Goal: Task Accomplishment & Management: Complete application form

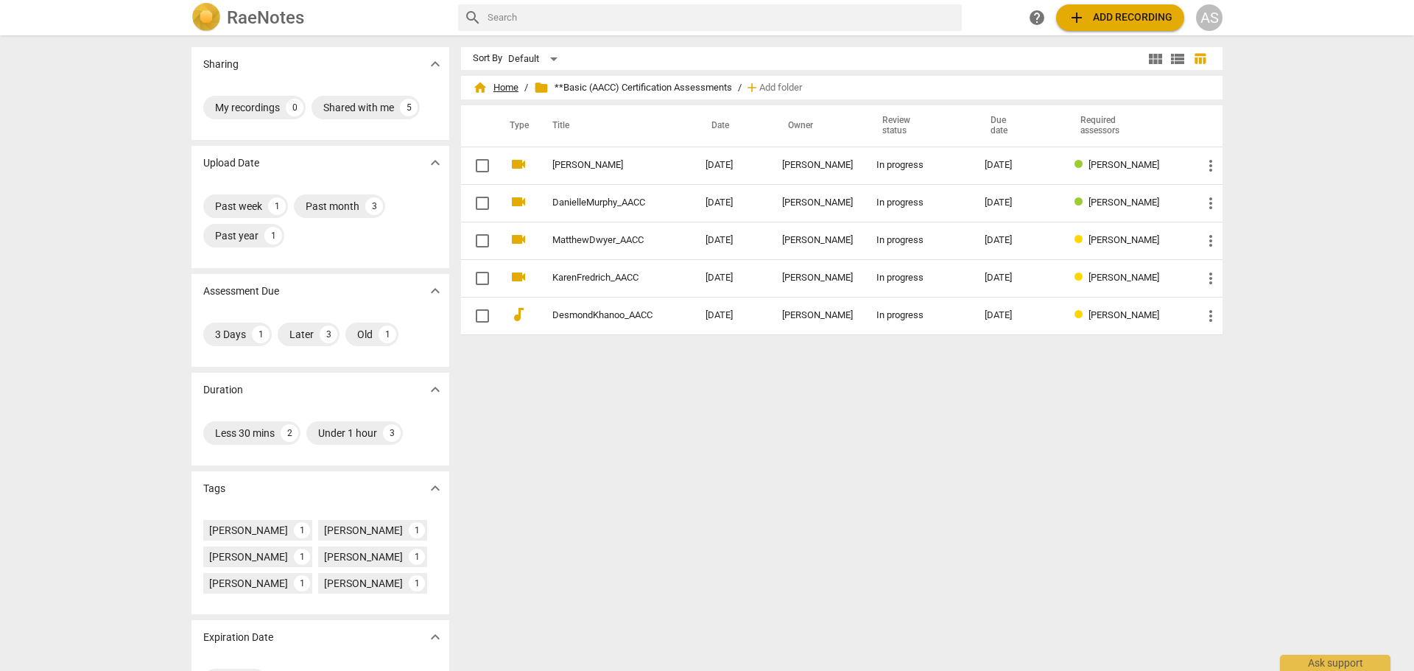
drag, startPoint x: 0, startPoint y: 0, endPoint x: 498, endPoint y: 84, distance: 505.0
click at [492, 83] on span "home Home" at bounding box center [496, 87] width 46 height 15
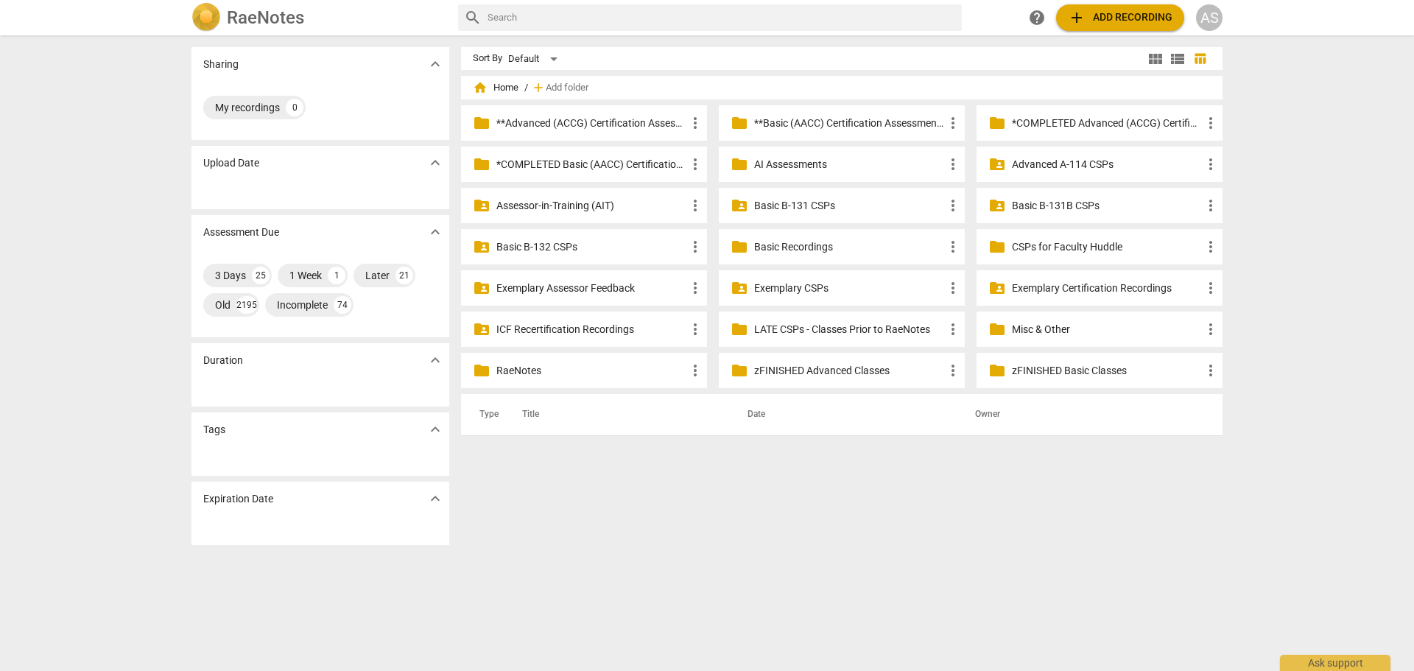
click at [533, 247] on p "Basic B-132 CSPs" at bounding box center [592, 246] width 190 height 15
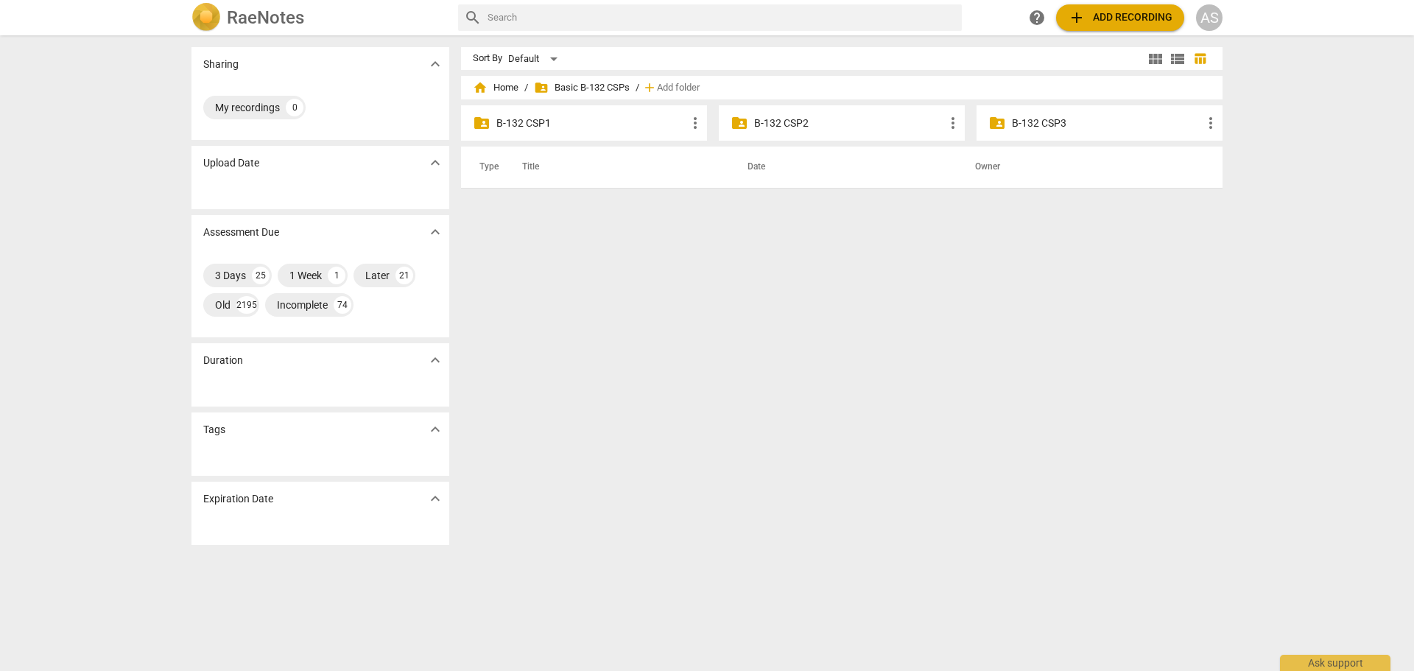
click at [631, 127] on p "B-132 CSP1" at bounding box center [592, 123] width 190 height 15
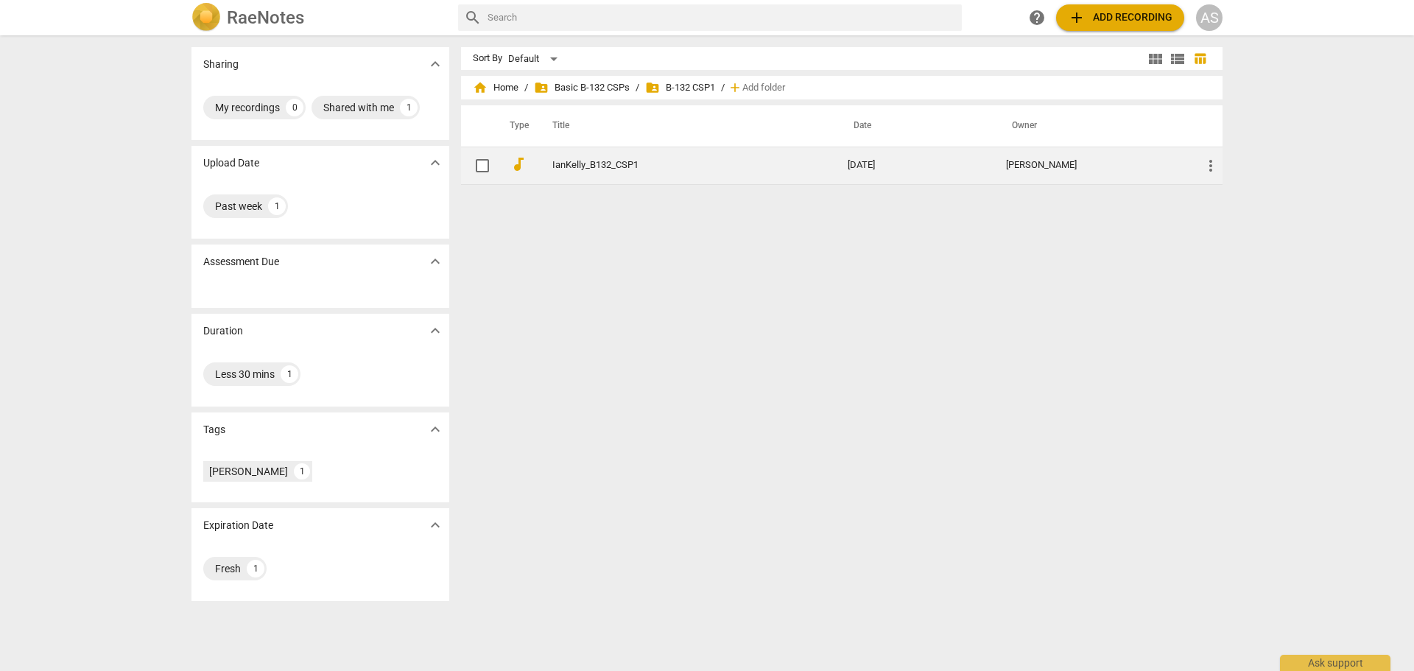
click at [749, 153] on td "IanKelly_B132_CSP1" at bounding box center [685, 166] width 301 height 38
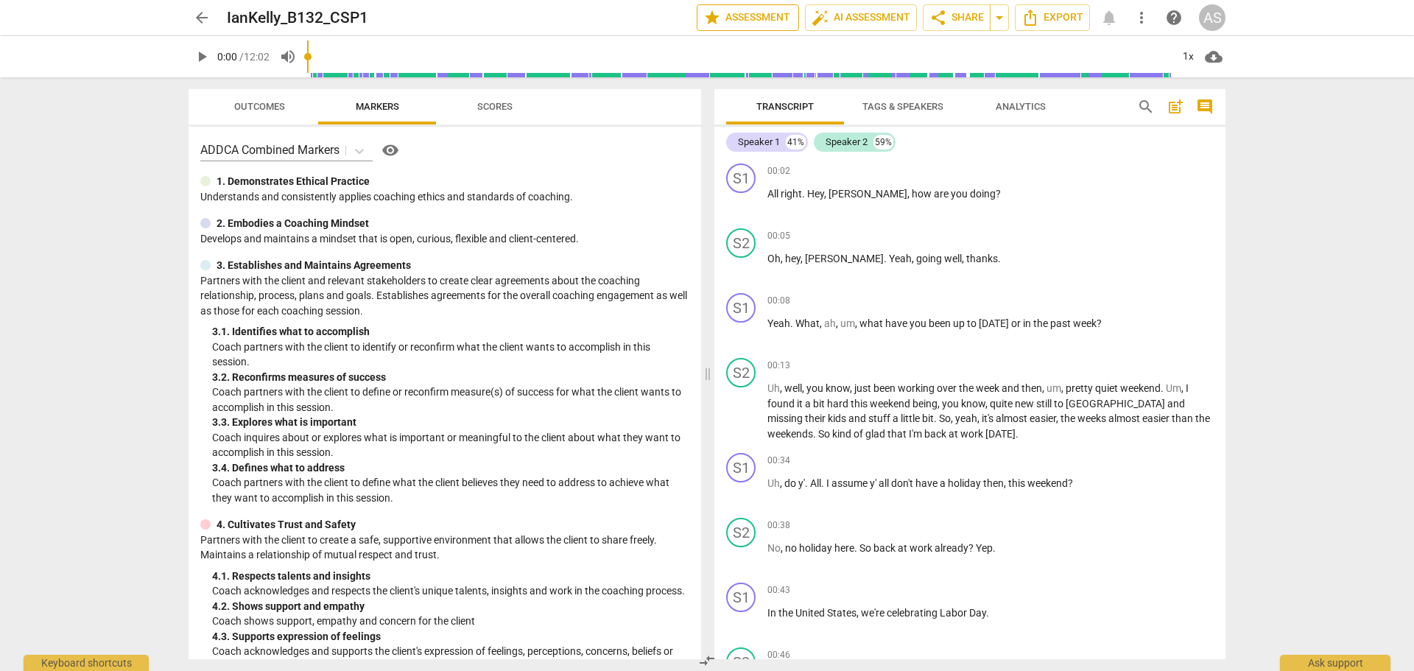
click at [779, 17] on span "star Assessment" at bounding box center [748, 18] width 89 height 18
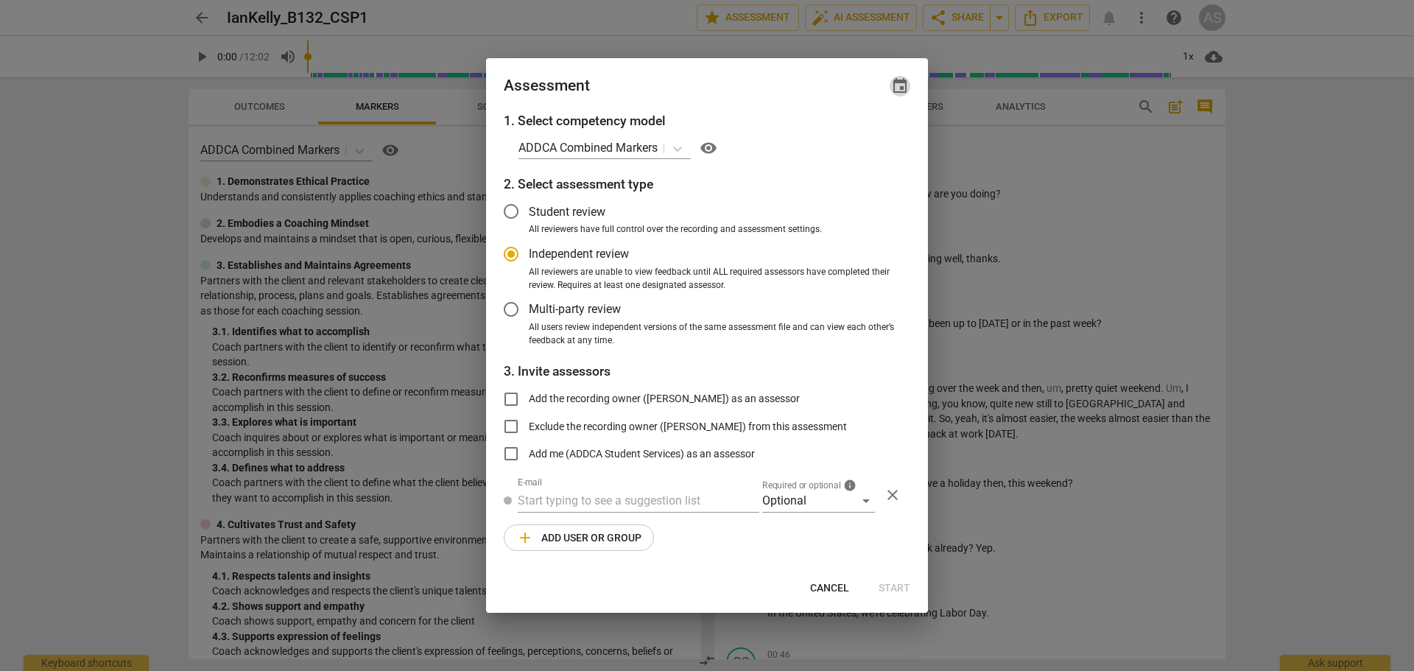
click at [892, 79] on span "event" at bounding box center [900, 86] width 18 height 18
radio input "false"
click at [859, 135] on input "date" at bounding box center [811, 136] width 103 height 21
click at [856, 138] on input "date" at bounding box center [811, 136] width 103 height 21
type input "[DATE]"
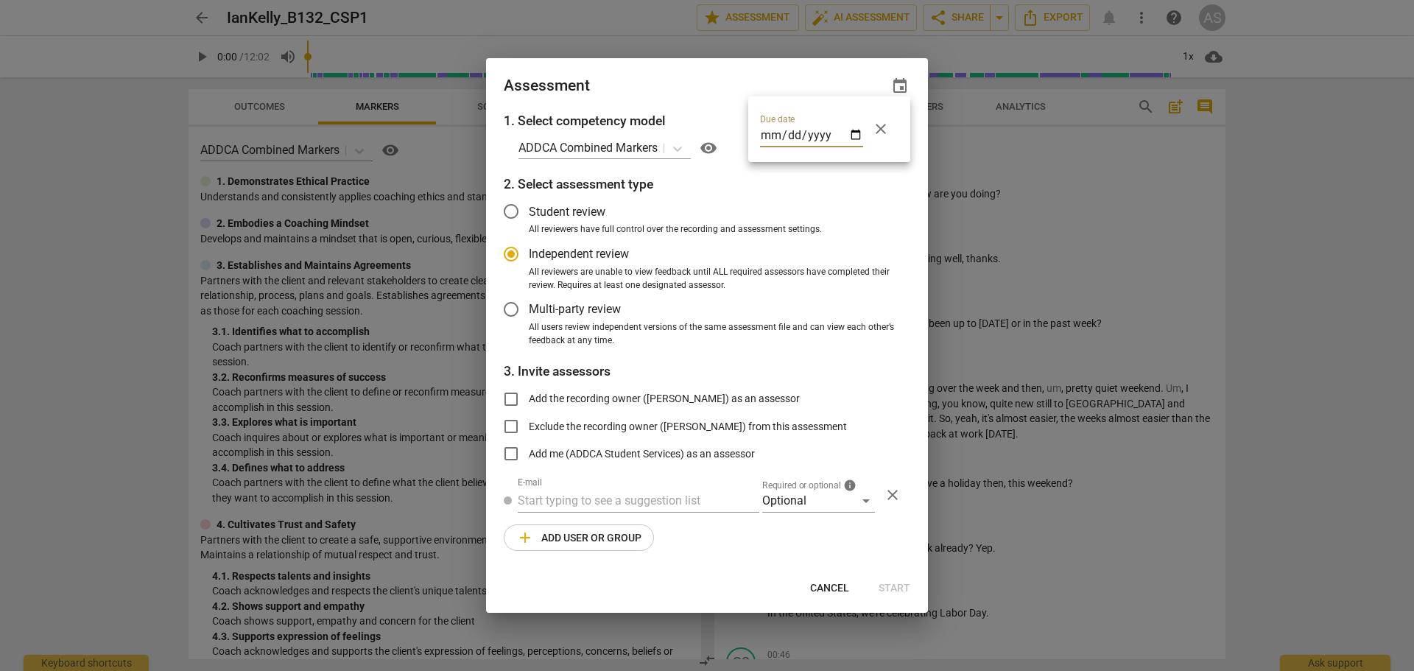
drag, startPoint x: 666, startPoint y: 78, endPoint x: 670, endPoint y: 89, distance: 11.6
click at [666, 77] on div at bounding box center [707, 335] width 1414 height 671
click at [810, 509] on div "Optional" at bounding box center [818, 501] width 113 height 24
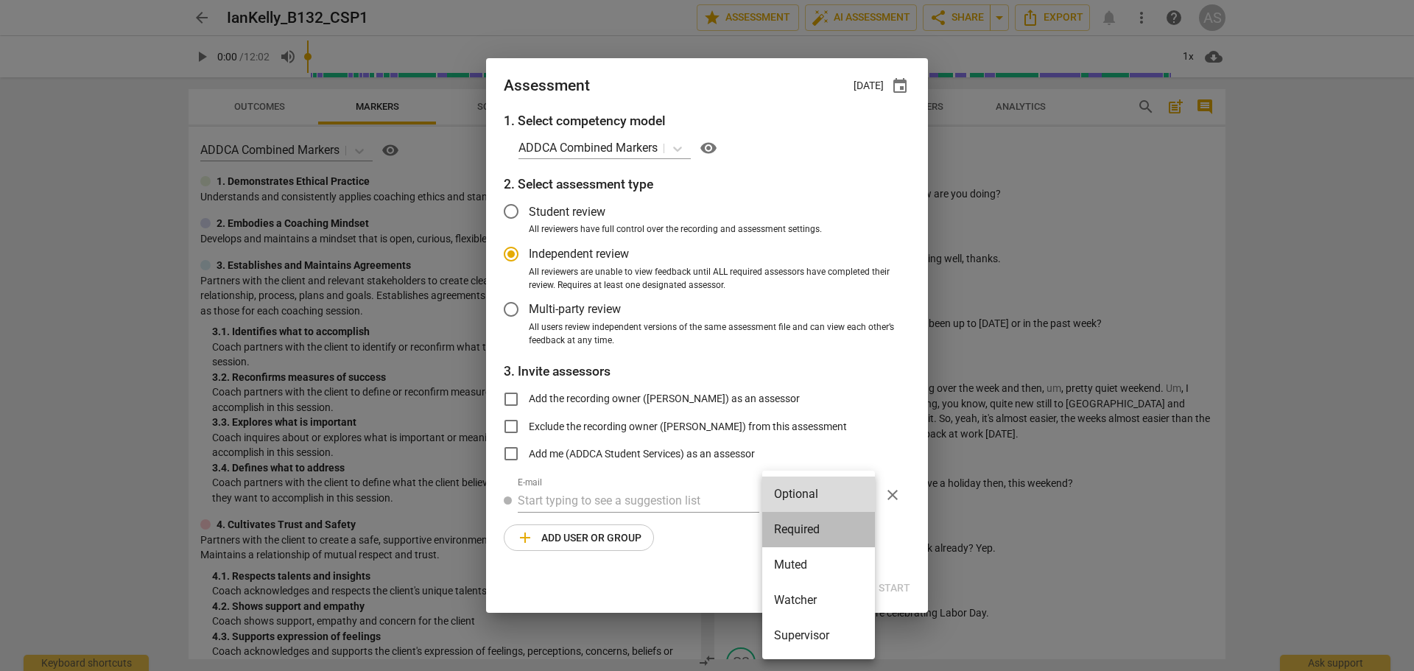
click at [806, 527] on li "Required" at bounding box center [818, 529] width 113 height 35
radio input "false"
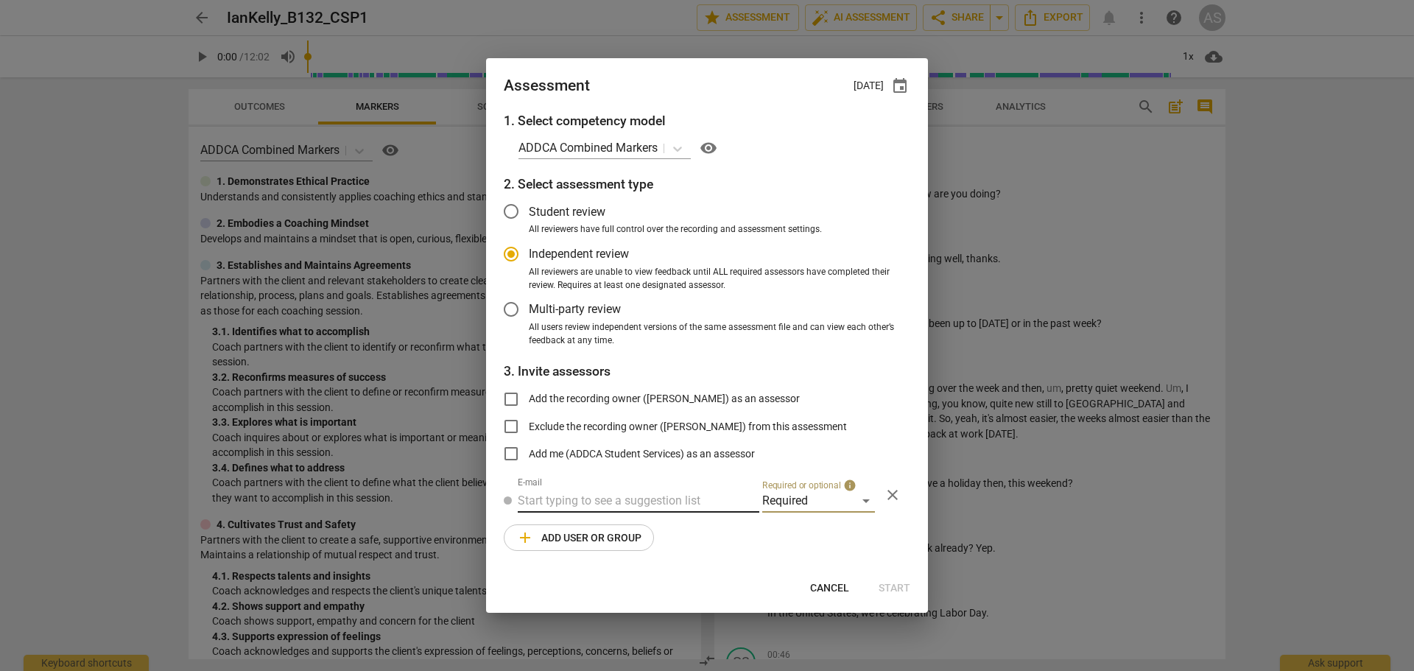
click at [648, 491] on input "text" at bounding box center [639, 501] width 242 height 24
type input "[PERSON_NAME]"
click at [643, 525] on span "[PERSON_NAME]" at bounding box center [671, 530] width 89 height 14
radio input "false"
type input "[PERSON_NAME] <[PERSON_NAME][EMAIL_ADDRESS][DOMAIN_NAME]>"
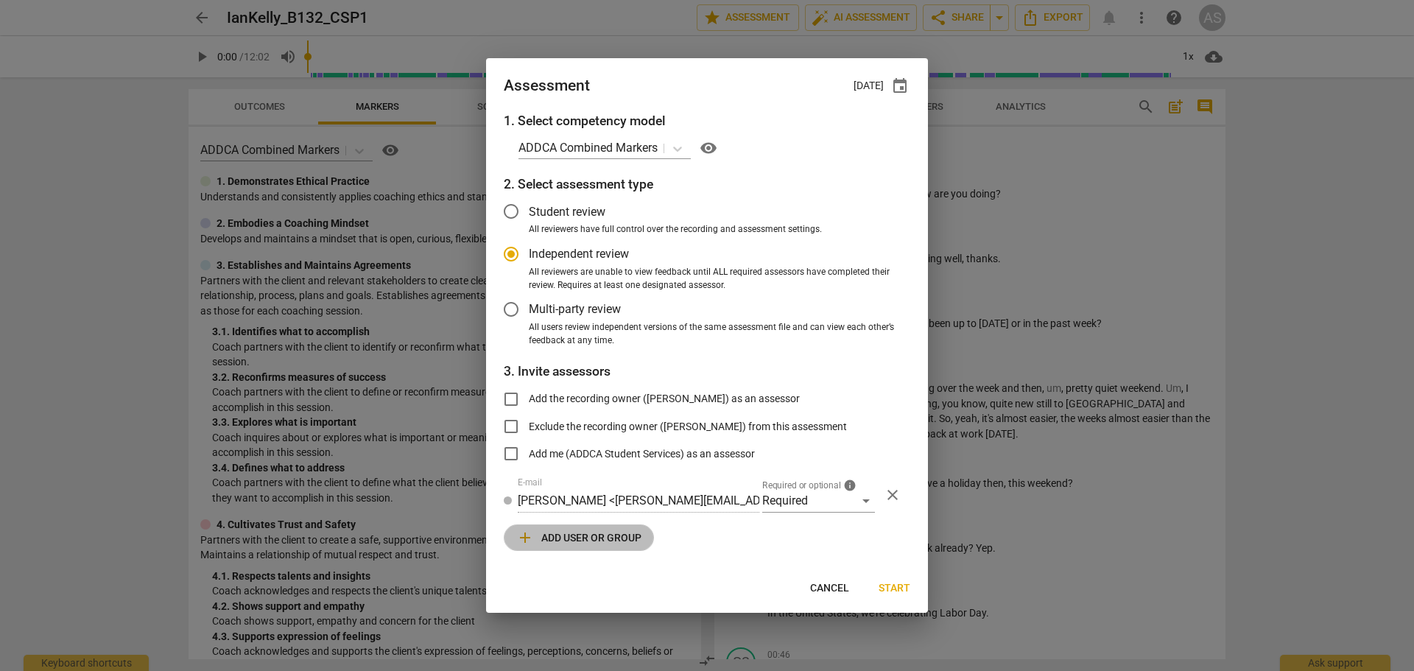
click at [586, 542] on span "add Add user or group" at bounding box center [578, 538] width 125 height 18
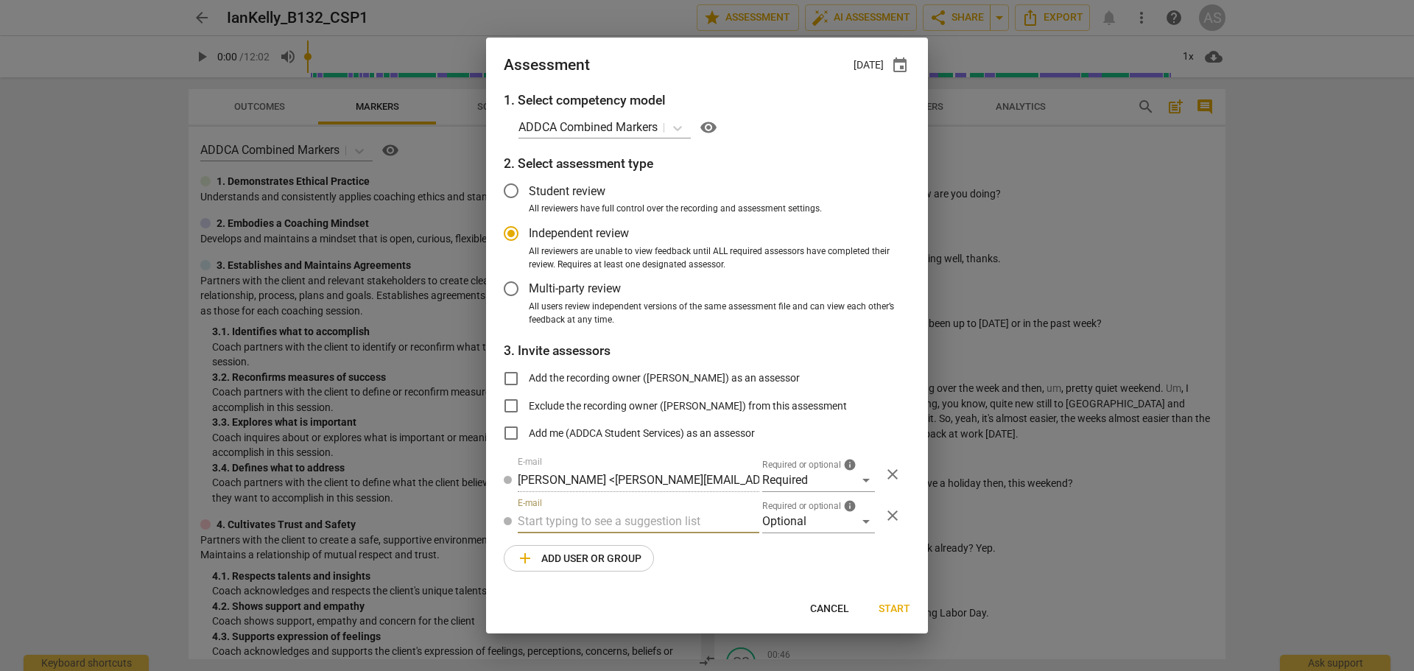
click at [804, 539] on div "1. Select competency model ADDCA Combined Markers visibility 2. Select assessme…" at bounding box center [707, 340] width 442 height 499
click at [807, 530] on div "Optional" at bounding box center [818, 522] width 113 height 24
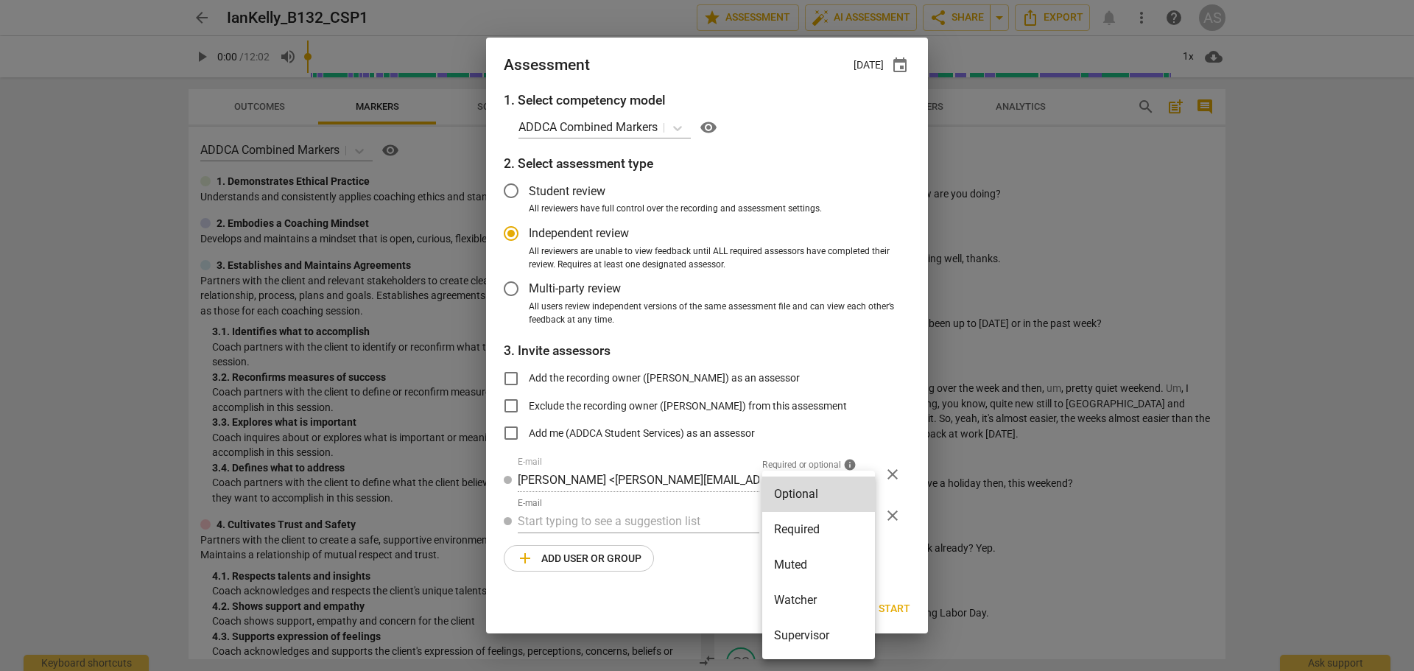
click at [802, 568] on li "Muted" at bounding box center [818, 564] width 113 height 35
radio input "false"
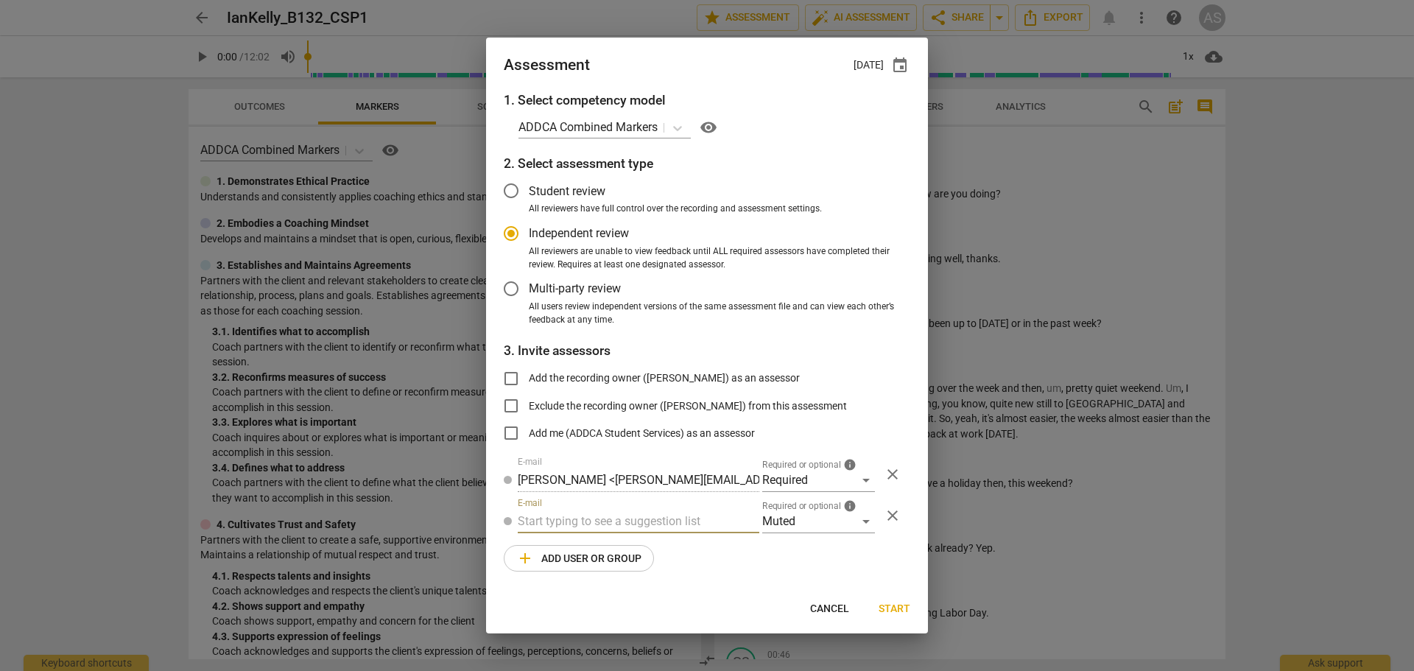
click at [643, 518] on input "text" at bounding box center [639, 522] width 242 height 24
type input "B-132"
click at [617, 552] on strong "CSPs" at bounding box center [603, 551] width 28 height 14
radio input "false"
type input "Basic B-132 CSPs"
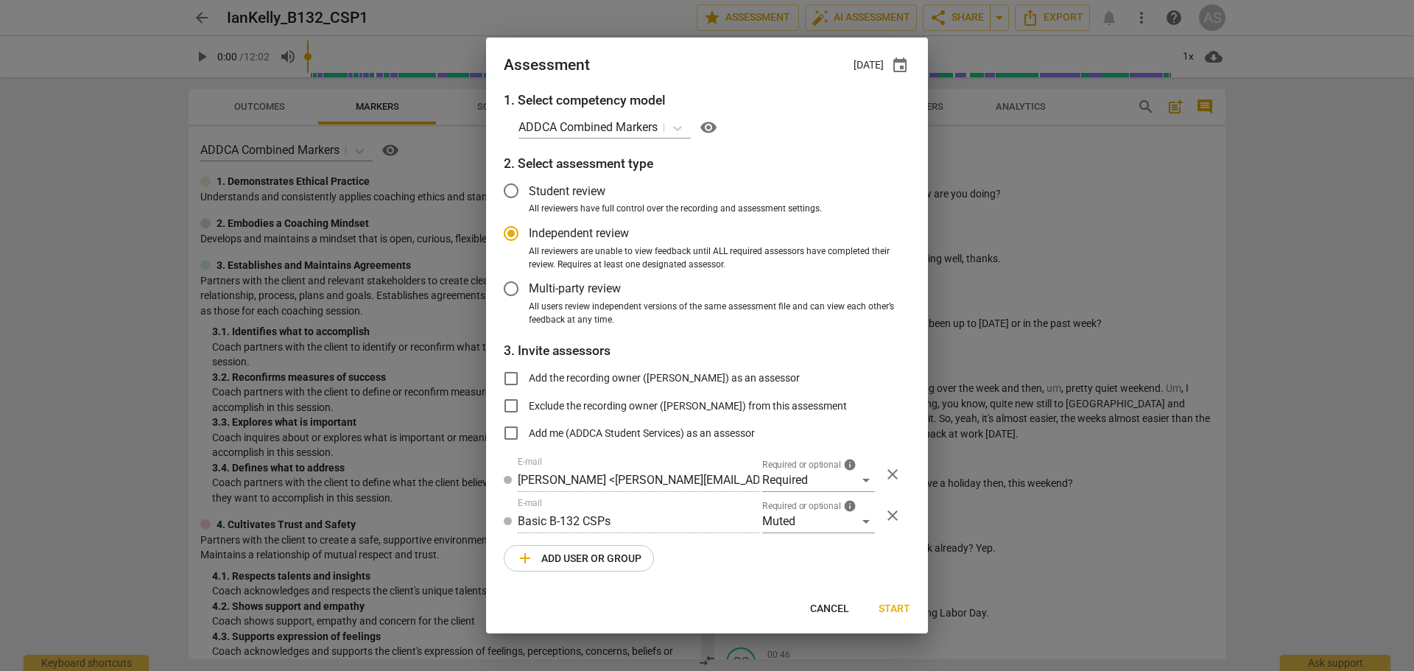
click at [897, 609] on span "Start" at bounding box center [895, 609] width 32 height 15
radio input "false"
type input "[PERSON_NAME] <[EMAIL_ADDRESS][DOMAIN_NAME]>"
type input "[PERSON_NAME] <[PERSON_NAME][EMAIL_ADDRESS][DOMAIN_NAME]>"
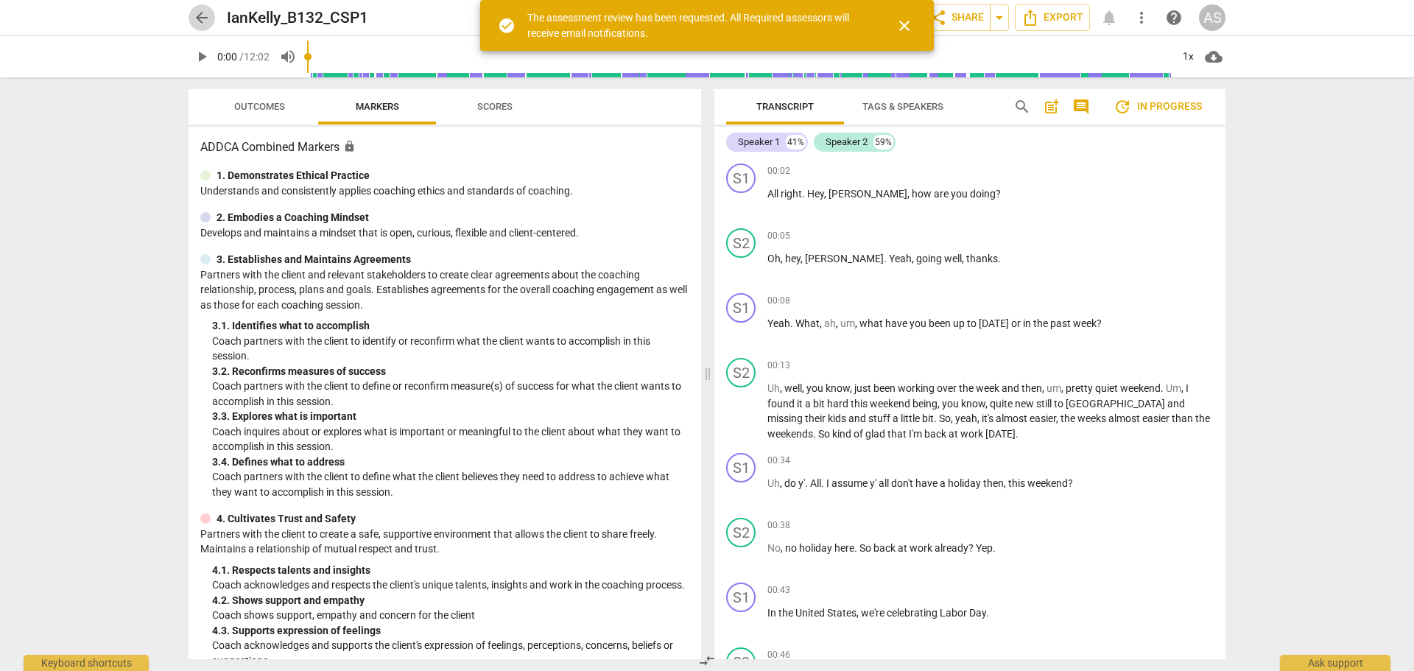
click at [205, 14] on span "arrow_back" at bounding box center [202, 18] width 18 height 18
